Goal: Task Accomplishment & Management: Use online tool/utility

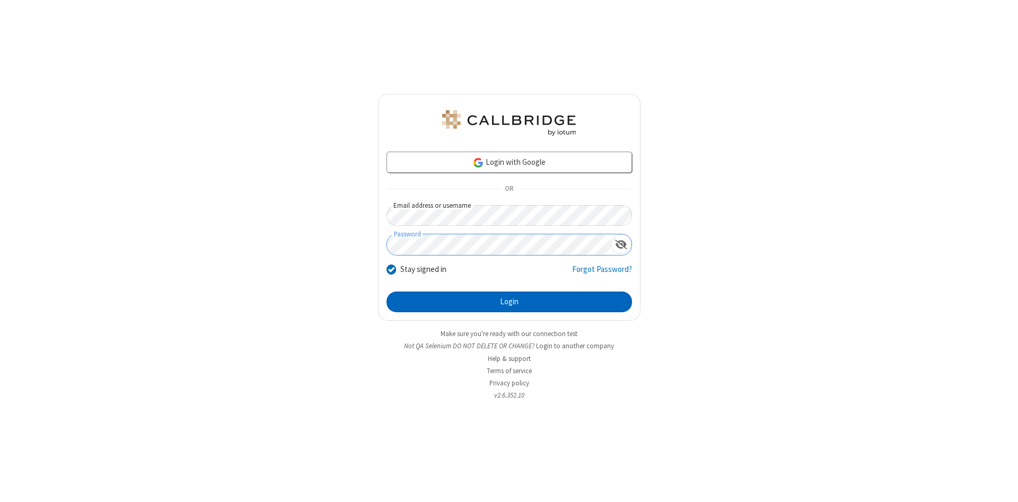
click at [509, 302] on button "Login" at bounding box center [510, 302] width 246 height 21
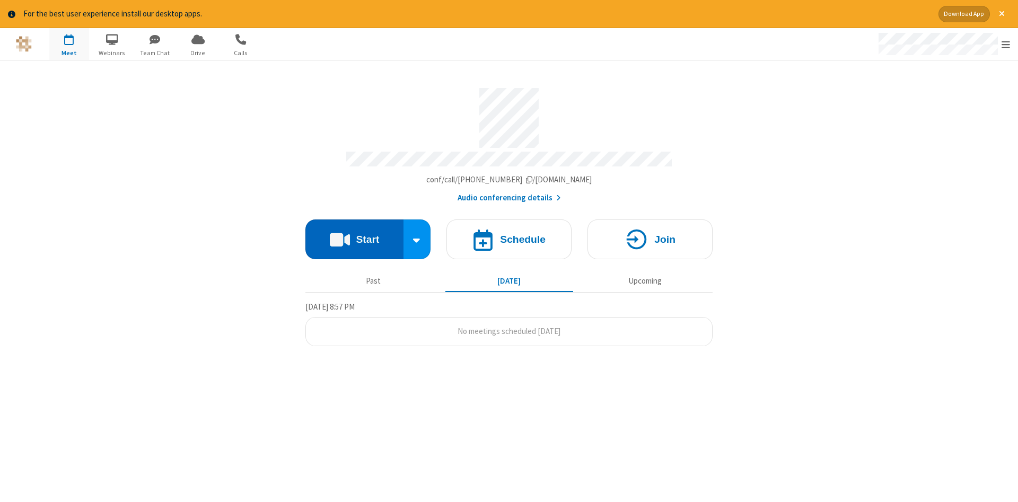
click at [354, 236] on button "Start" at bounding box center [355, 240] width 98 height 40
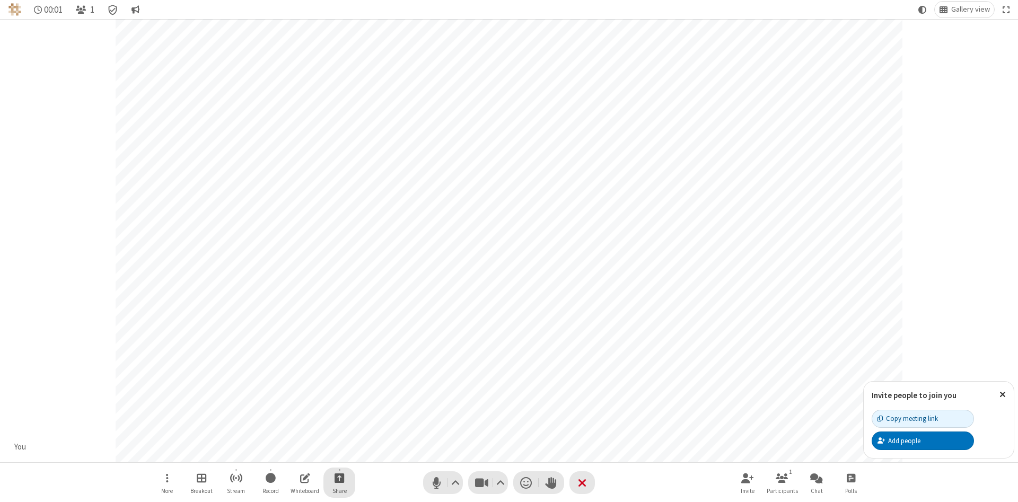
click at [339, 478] on span "Start sharing" at bounding box center [340, 478] width 10 height 13
click at [339, 413] on span "Share additional camera" at bounding box center [346, 415] width 79 height 9
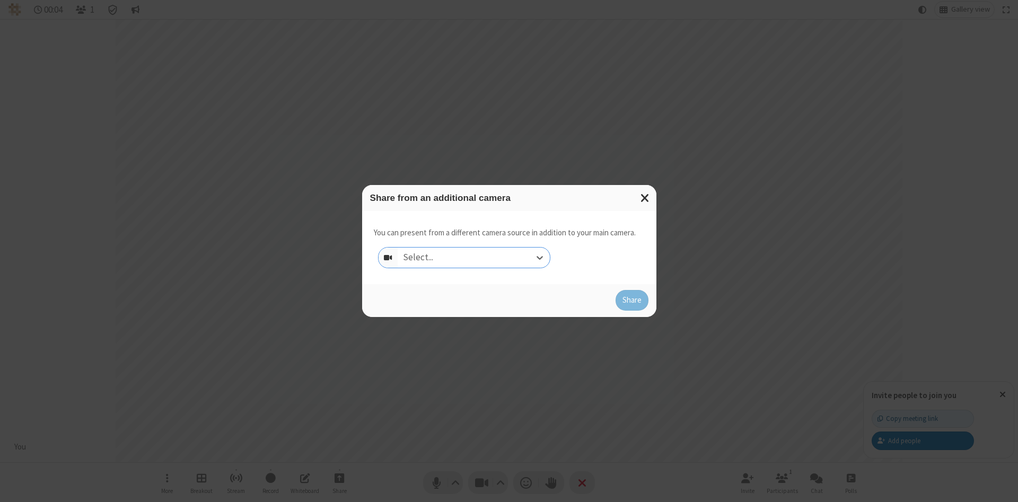
click at [474, 257] on div "Select..." at bounding box center [474, 258] width 152 height 20
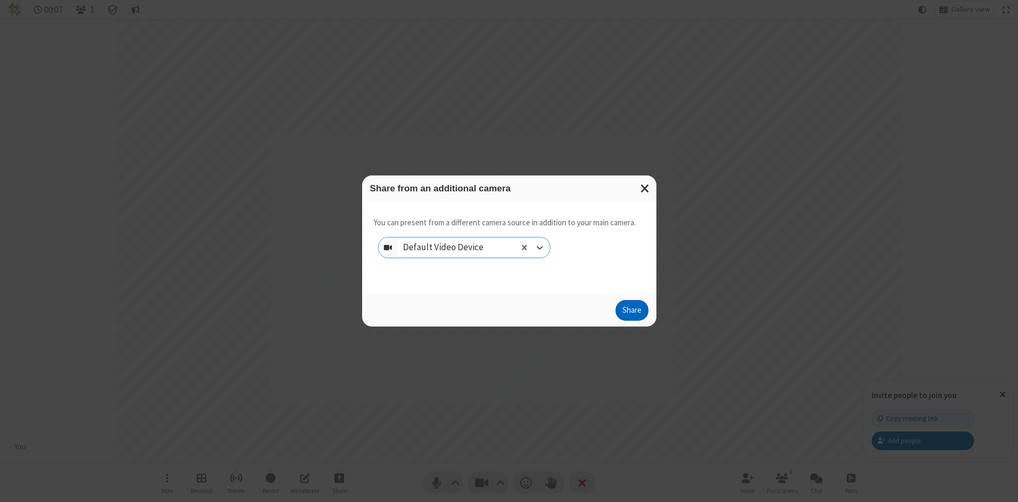
click at [632, 313] on button "Share" at bounding box center [632, 310] width 33 height 21
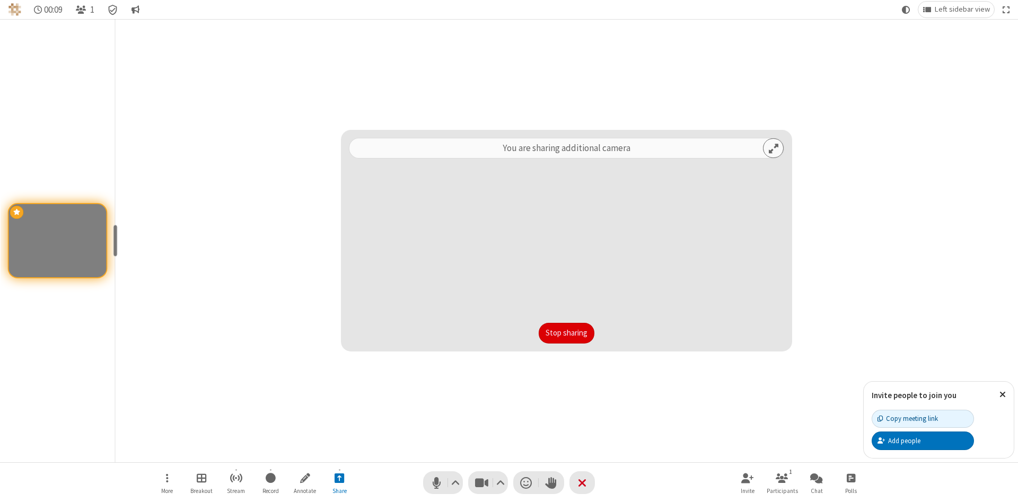
click at [566, 333] on button "Stop sharing" at bounding box center [567, 333] width 56 height 21
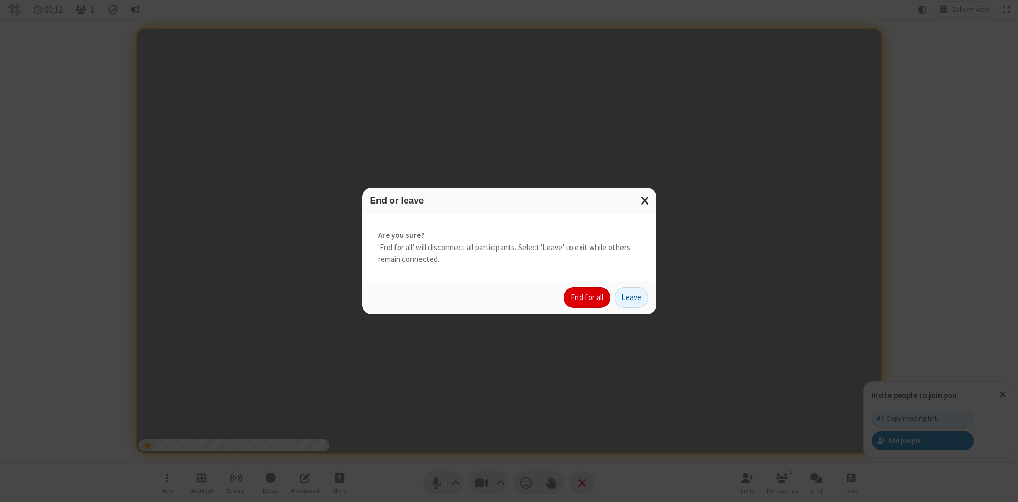
click at [588, 298] on button "End for all" at bounding box center [587, 297] width 47 height 21
